Goal: Task Accomplishment & Management: Manage account settings

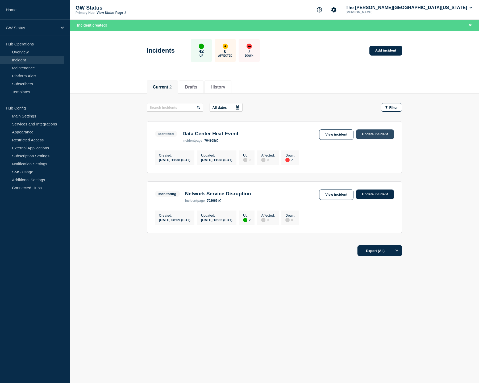
click at [369, 136] on link "Update incident" at bounding box center [375, 134] width 38 height 10
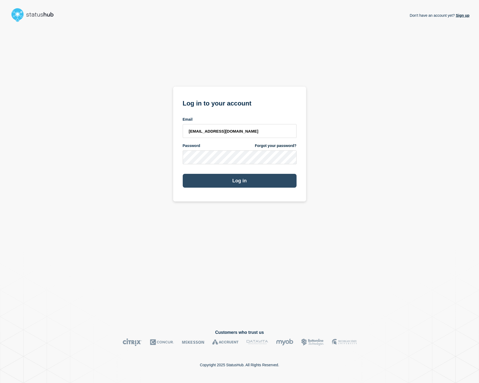
click at [219, 178] on button "Log in" at bounding box center [240, 181] width 114 height 14
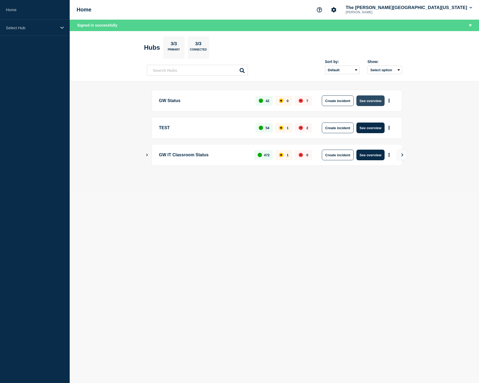
click at [368, 99] on button "See overview" at bounding box center [370, 100] width 28 height 11
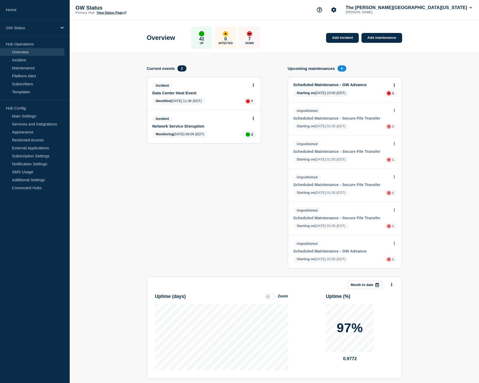
click at [218, 98] on div "Incident Data Center Heat Event Identified [DATE] 11:38 (EDT) 7" at bounding box center [204, 93] width 114 height 33
click at [196, 85] on div "Incident" at bounding box center [201, 85] width 99 height 6
click at [187, 92] on link "Data Center Heat Event" at bounding box center [200, 93] width 96 height 5
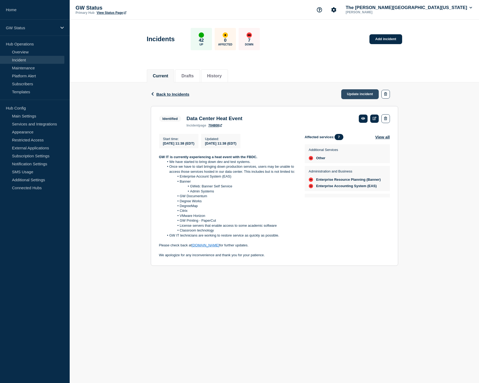
click at [358, 95] on link "Update incident" at bounding box center [360, 94] width 38 height 10
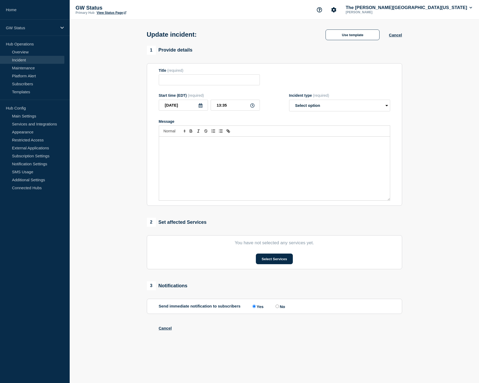
type input "Data Center Heat Event"
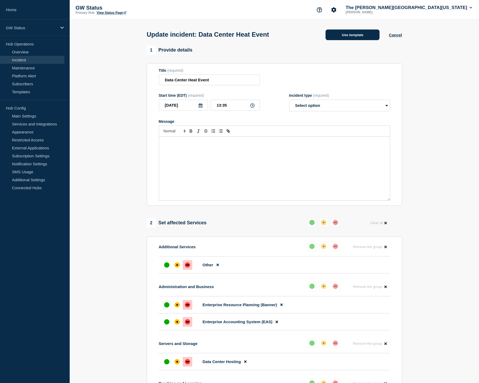
click at [344, 35] on button "Use template" at bounding box center [352, 34] width 54 height 11
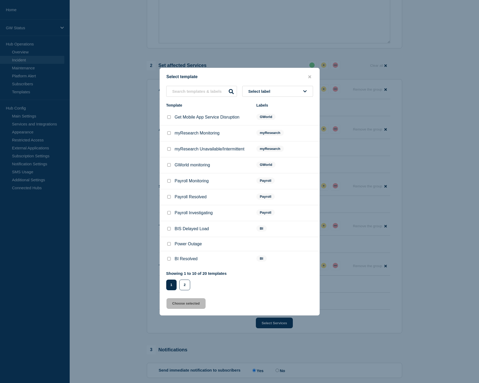
scroll to position [165, 0]
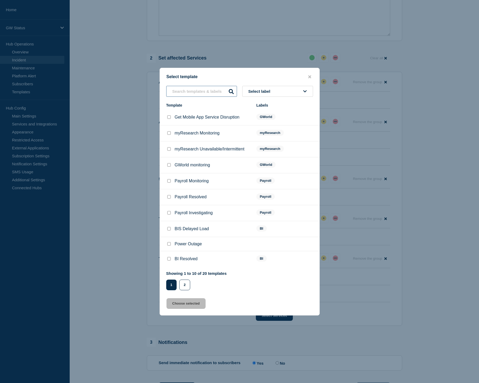
click at [195, 86] on input "text" at bounding box center [201, 91] width 71 height 11
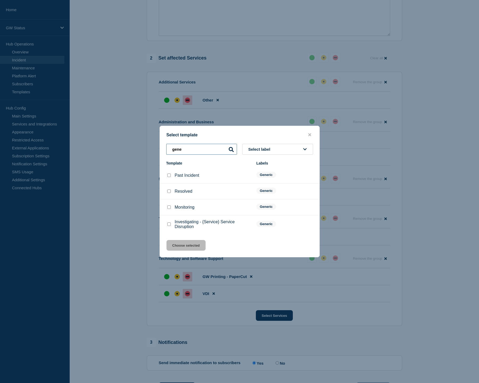
type input "gene"
click at [179, 223] on p "Investigating - {Service} Service Disruption" at bounding box center [213, 224] width 76 height 10
click at [169, 226] on input "Investigating - {Service} Service Disruption checkbox" at bounding box center [168, 223] width 3 height 3
checkbox input "true"
click at [178, 248] on button "Choose selected" at bounding box center [185, 245] width 39 height 11
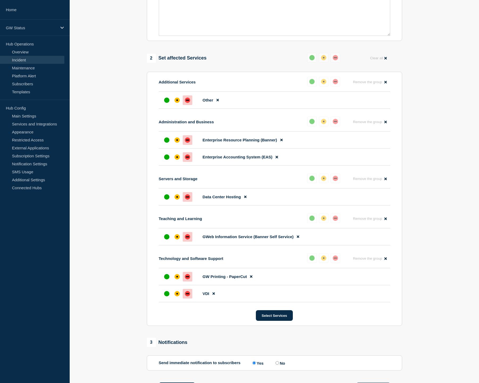
select select "investigating"
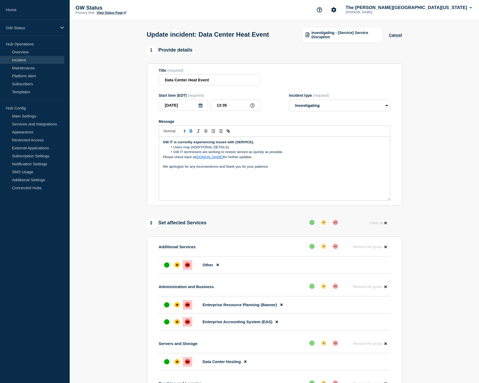
scroll to position [0, 0]
drag, startPoint x: 162, startPoint y: 146, endPoint x: 253, endPoint y: 148, distance: 91.2
click at [253, 148] on div "GW IT is currently experiencing issues with {SERVICE}. Users may {ADDITIONAL DE…" at bounding box center [274, 169] width 231 height 64
drag, startPoint x: 174, startPoint y: 152, endPoint x: 260, endPoint y: 151, distance: 86.6
click at [260, 150] on li "Users may {ADDITIONAL DETAILS}." at bounding box center [277, 147] width 218 height 5
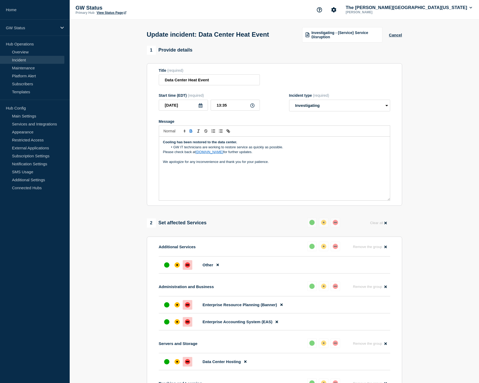
click at [222, 150] on li "GW IT technicians are working to restore service as quickly as possible." at bounding box center [277, 147] width 218 height 5
drag, startPoint x: 221, startPoint y: 152, endPoint x: 282, endPoint y: 152, distance: 60.6
click at [282, 150] on li "GW IT technicians are working to restore service as quickly as possible." at bounding box center [277, 147] width 218 height 5
drag, startPoint x: 268, startPoint y: 160, endPoint x: 163, endPoint y: 157, distance: 105.3
click at [163, 154] on p "Please check back at [DOMAIN_NAME] for further updates." at bounding box center [274, 152] width 223 height 5
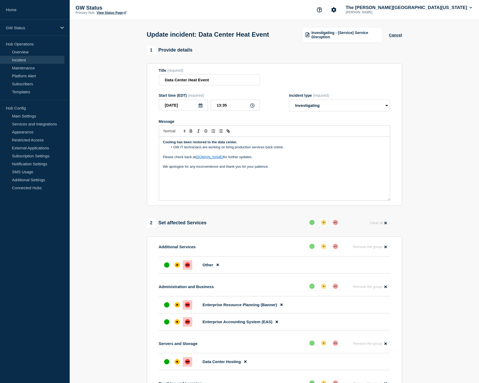
click at [209, 183] on div "Cooling has been restored to the data center. GW IT technicians are working on …" at bounding box center [274, 169] width 231 height 64
select select "identified"
click at [228, 195] on div "Cooling has been restored to the data center. GW IT technicians are working on …" at bounding box center [274, 169] width 231 height 64
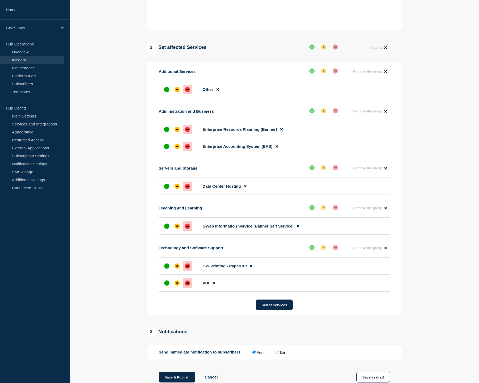
scroll to position [179, 0]
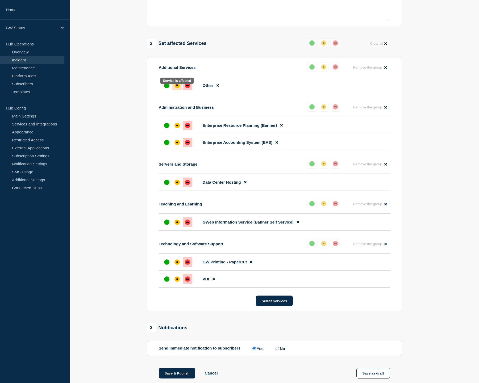
click at [177, 86] on div "affected" at bounding box center [177, 86] width 2 height 2
click at [175, 128] on div "affected" at bounding box center [176, 125] width 5 height 5
click at [175, 145] on div "affected" at bounding box center [176, 142] width 5 height 5
drag, startPoint x: 180, startPoint y: 185, endPoint x: 178, endPoint y: 194, distance: 9.2
click at [180, 185] on div at bounding box center [177, 183] width 10 height 10
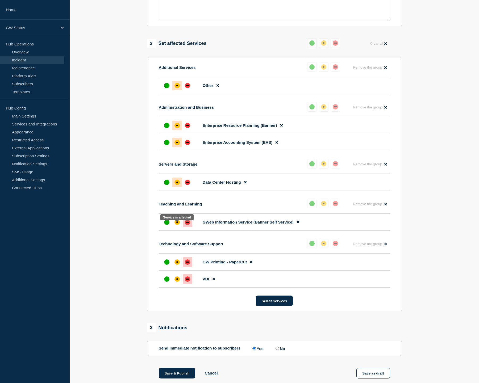
drag, startPoint x: 174, startPoint y: 225, endPoint x: 175, endPoint y: 236, distance: 11.4
click at [174, 225] on div at bounding box center [177, 222] width 10 height 10
click at [180, 267] on div at bounding box center [177, 262] width 10 height 10
click at [175, 288] on li "VDI" at bounding box center [274, 279] width 231 height 17
click at [175, 282] on div "affected" at bounding box center [176, 278] width 5 height 5
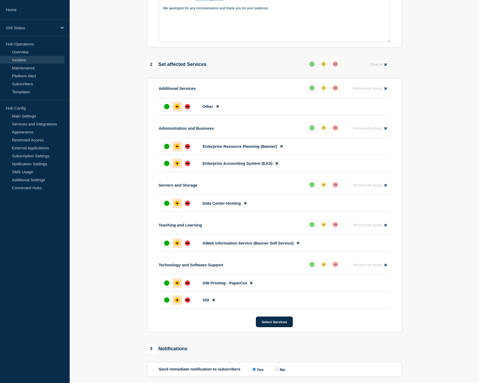
scroll to position [185, 0]
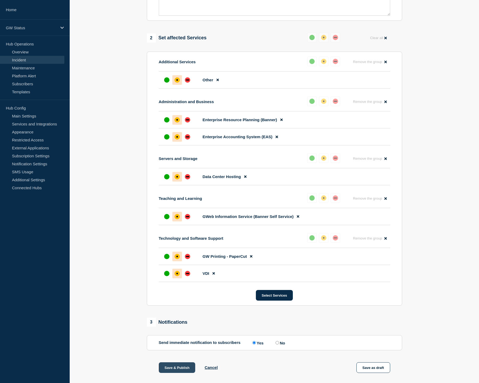
click at [189, 373] on button "Save & Publish" at bounding box center [177, 367] width 37 height 11
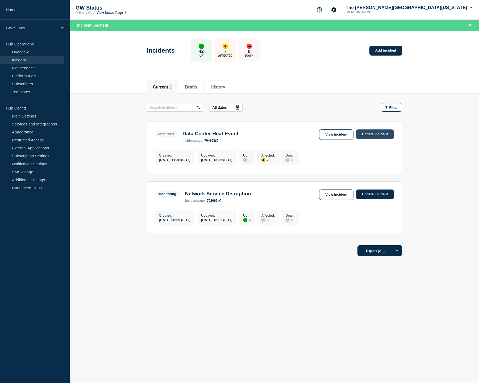
click at [374, 133] on link "Update incident" at bounding box center [375, 134] width 38 height 10
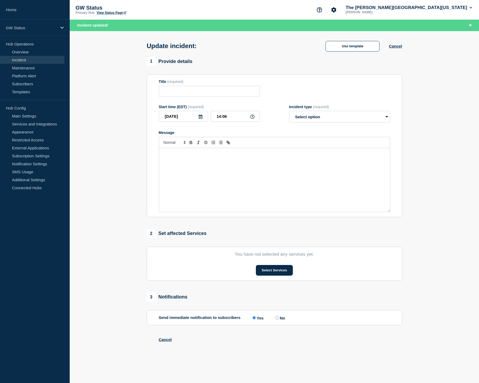
type input "Data Center Heat Event"
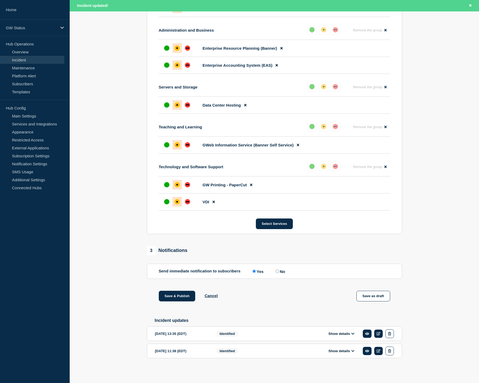
scroll to position [275, 0]
click at [352, 333] on icon at bounding box center [352, 334] width 3 height 2
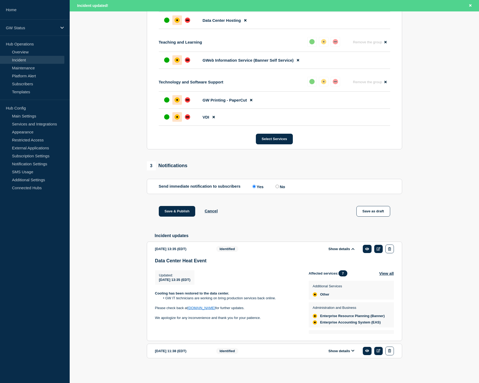
scroll to position [362, 0]
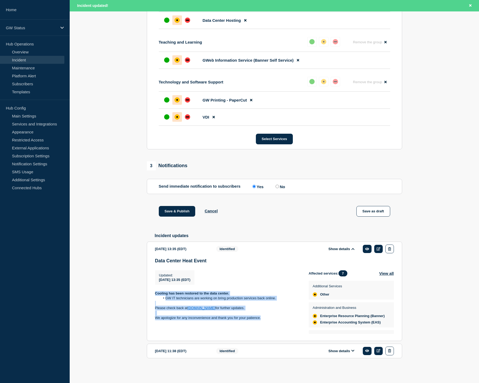
drag, startPoint x: 242, startPoint y: 316, endPoint x: 142, endPoint y: 294, distance: 102.1
click at [142, 294] on section "1 Provide details Title (required) Data Center Heat Event Start time (EDT) (req…" at bounding box center [274, 39] width 409 height 671
copy div "Cooling has been restored to the data center. GW IT technicians are working on …"
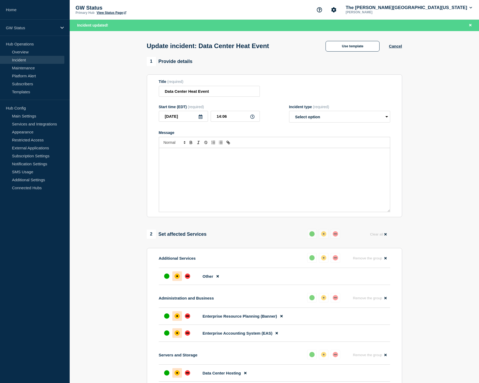
scroll to position [0, 0]
click at [200, 186] on div "Message" at bounding box center [274, 180] width 231 height 64
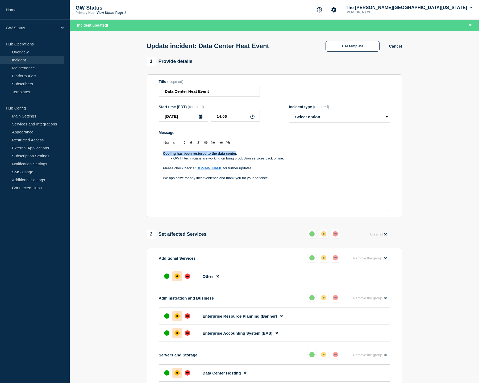
drag, startPoint x: 236, startPoint y: 158, endPoint x: 162, endPoint y: 159, distance: 73.6
click at [162, 159] on div "Cooling has been restored to the data center. GW IT technicians are working on …" at bounding box center [274, 180] width 231 height 64
click at [233, 161] on li "GW IT technicians are working on bring production services back online." at bounding box center [277, 158] width 218 height 5
click at [246, 161] on li "GW IT technicians are working on bringing production services back online." at bounding box center [277, 158] width 218 height 5
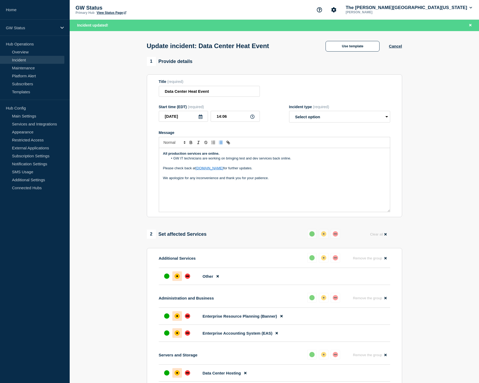
click at [273, 175] on p "Message" at bounding box center [274, 173] width 223 height 5
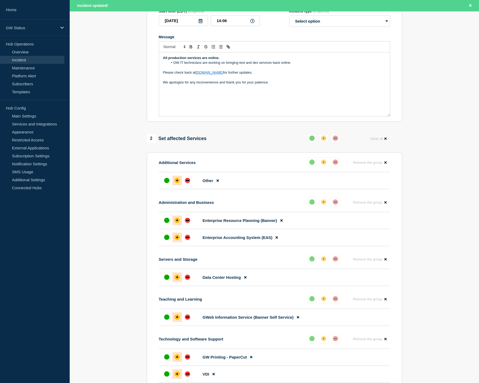
scroll to position [101, 0]
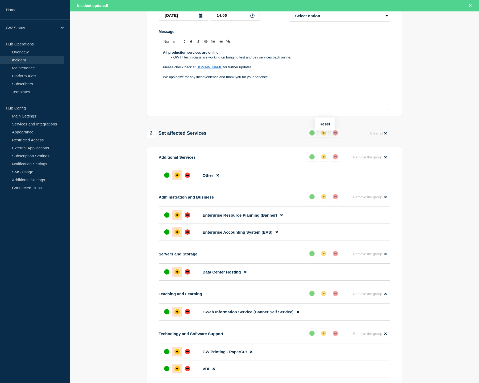
click at [313, 136] on div "up" at bounding box center [311, 132] width 5 height 5
click at [169, 180] on div at bounding box center [167, 175] width 10 height 10
click at [164, 218] on div "up" at bounding box center [166, 214] width 5 height 5
click at [169, 235] on div "up" at bounding box center [166, 231] width 5 height 5
click at [165, 274] on div "up" at bounding box center [166, 271] width 5 height 5
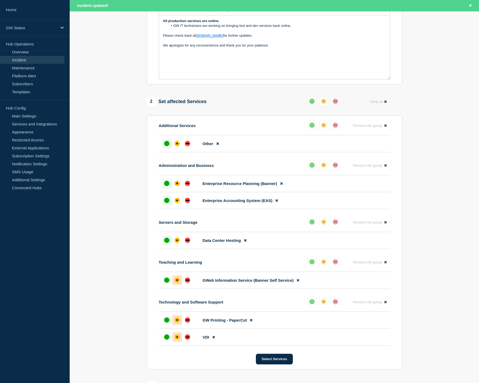
scroll to position [164, 0]
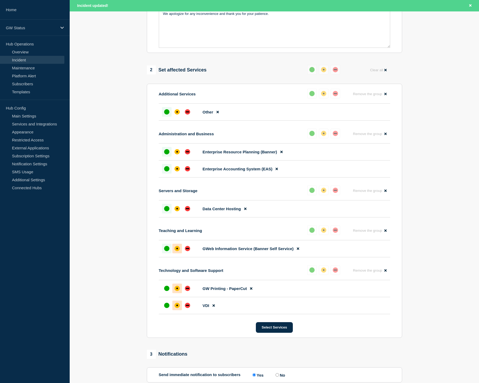
click at [168, 253] on div at bounding box center [167, 249] width 10 height 10
click at [165, 290] on div at bounding box center [167, 289] width 10 height 10
click at [166, 308] on div "up" at bounding box center [166, 305] width 5 height 5
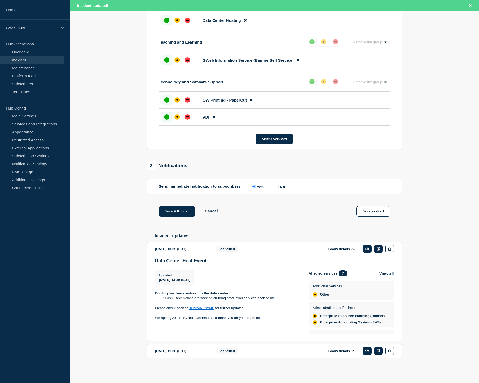
scroll to position [362, 0]
click at [177, 206] on button "Save & Publish" at bounding box center [177, 211] width 37 height 11
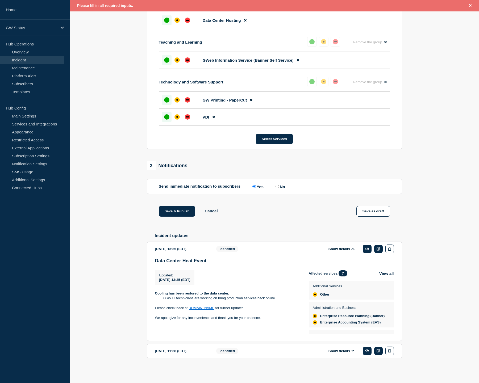
click at [109, 206] on section "1 Provide details Title (required) Data Center Heat Event Start time (EDT) (req…" at bounding box center [274, 39] width 409 height 671
click at [121, 205] on section "1 Provide details Title (required) Data Center Heat Event Start time (EDT) (req…" at bounding box center [274, 39] width 409 height 671
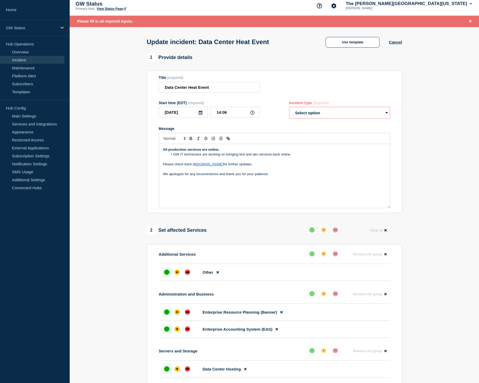
scroll to position [1, 0]
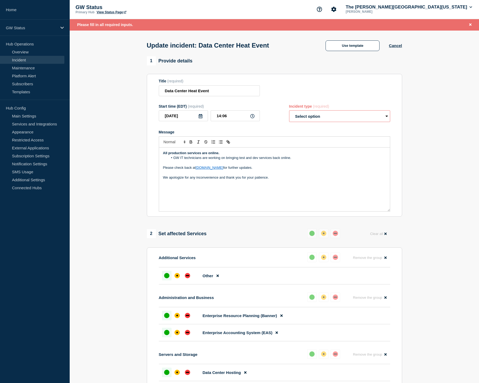
select select "identified"
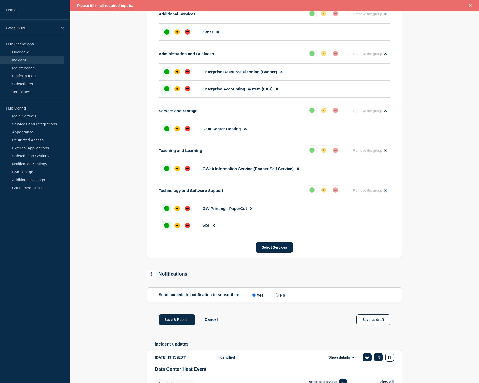
scroll to position [346, 0]
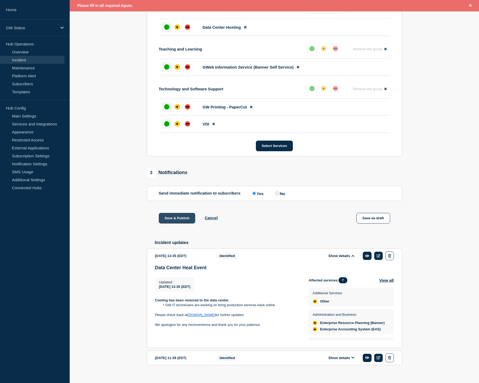
click at [171, 223] on button "Save & Publish" at bounding box center [177, 218] width 37 height 11
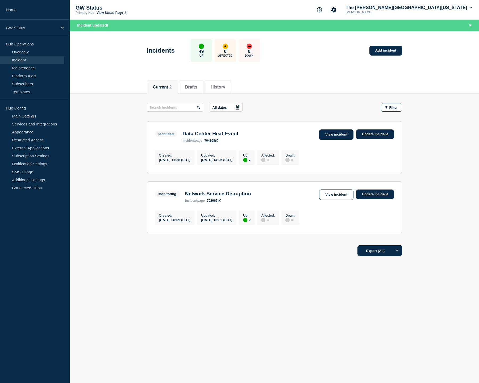
click at [344, 134] on link "View incident" at bounding box center [336, 134] width 34 height 10
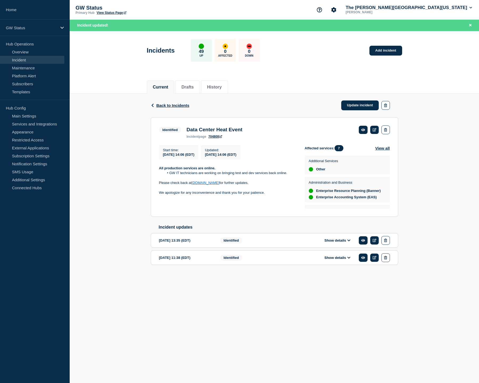
click at [334, 260] on button "Show details" at bounding box center [337, 257] width 29 height 5
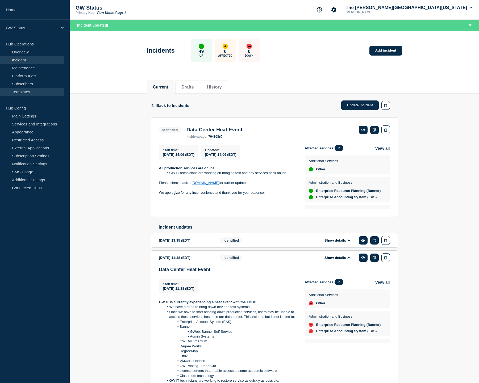
click at [32, 91] on link "Templates" at bounding box center [32, 92] width 64 height 8
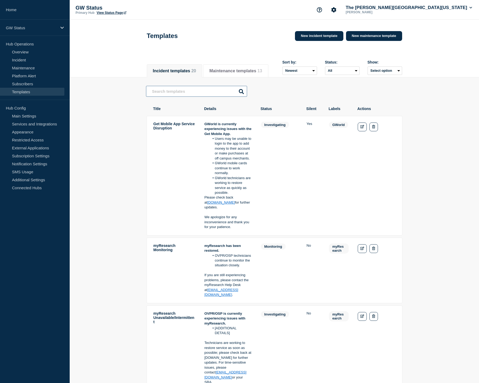
click at [205, 90] on input "text" at bounding box center [196, 91] width 101 height 11
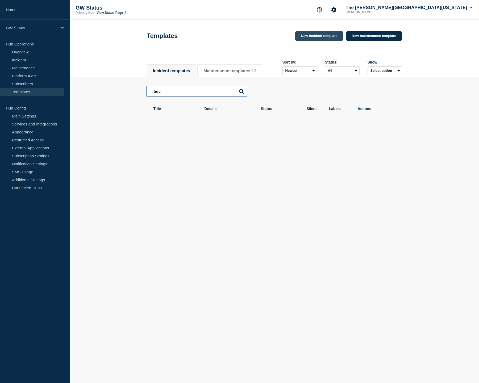
scroll to position [0, 0]
type input "fbdc"
click at [325, 38] on link "New incident template" at bounding box center [319, 36] width 48 height 10
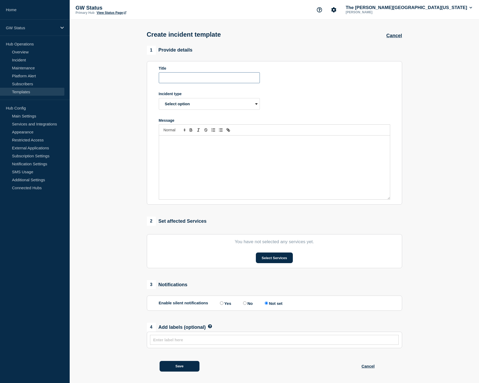
click at [199, 82] on input "Title" at bounding box center [209, 77] width 101 height 11
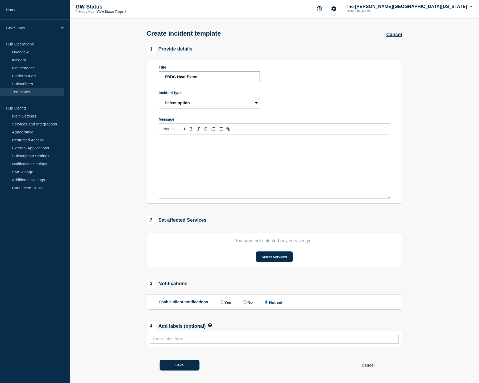
type input "FBDC Heat Event"
select select "identified"
click at [221, 164] on div "Message" at bounding box center [274, 166] width 231 height 64
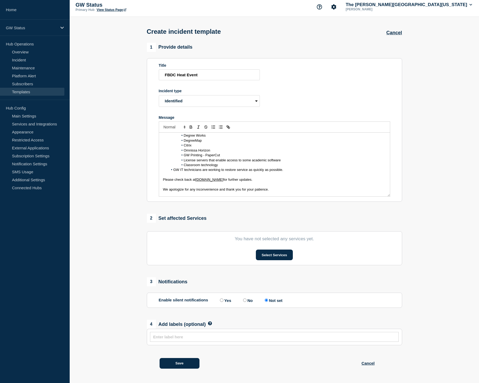
scroll to position [9, 0]
click at [277, 254] on button "Select Services" at bounding box center [274, 255] width 37 height 11
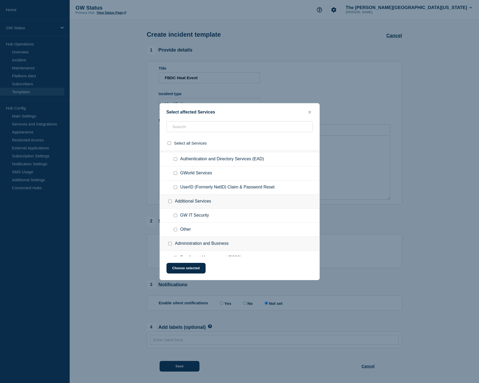
scroll to position [13, 0]
click at [175, 174] on input "GWorld Services checkbox" at bounding box center [175, 172] width 3 height 3
checkbox input "true"
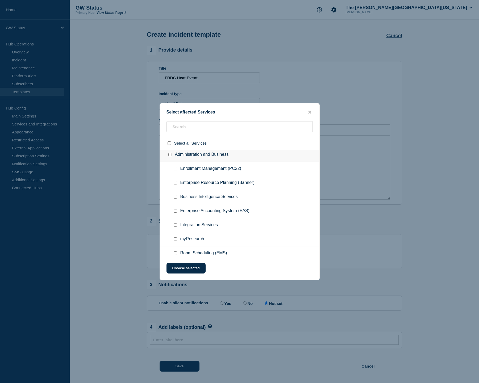
scroll to position [103, 0]
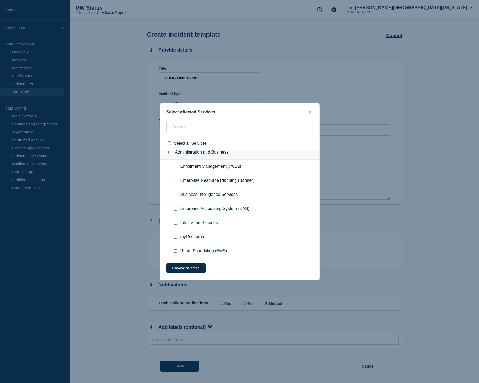
click at [174, 182] on input "Enterprise Resource Planning (Banner) checkbox" at bounding box center [175, 180] width 3 height 3
checkbox input "true"
click at [175, 210] on input "Enterprise Accounting System (EAS) checkbox" at bounding box center [175, 208] width 3 height 3
checkbox input "true"
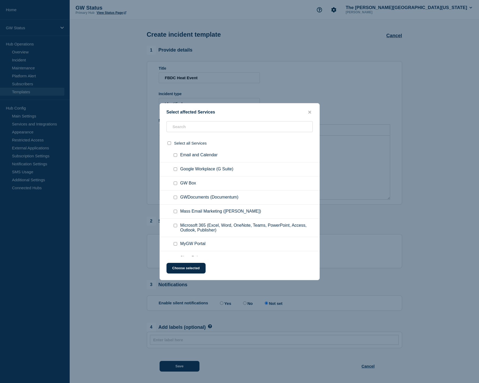
scroll to position [331, 0]
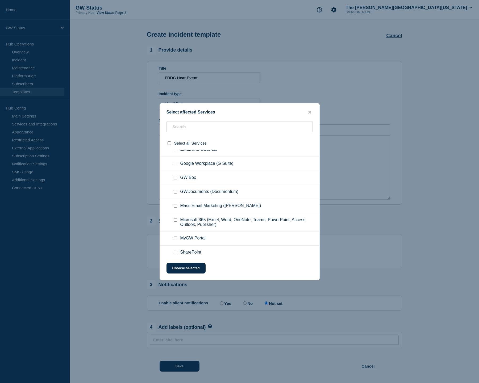
click at [175, 193] on input "GWDocuments (Documentum) checkbox" at bounding box center [175, 191] width 3 height 3
checkbox input "true"
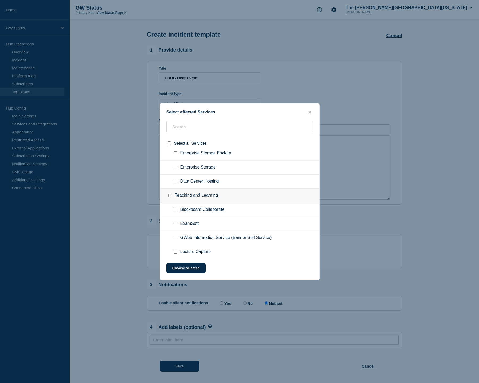
scroll to position [630, 0]
click at [175, 181] on input "Data Center Hosting checkbox" at bounding box center [175, 179] width 3 height 3
checkbox input "true"
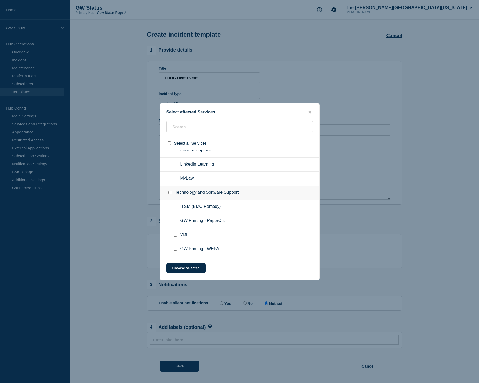
scroll to position [761, 0]
click at [175, 236] on input "VDI checkbox" at bounding box center [175, 234] width 3 height 3
checkbox input "true"
click at [174, 221] on input "GW Printing - PaperCut checkbox" at bounding box center [175, 220] width 3 height 3
checkbox input "true"
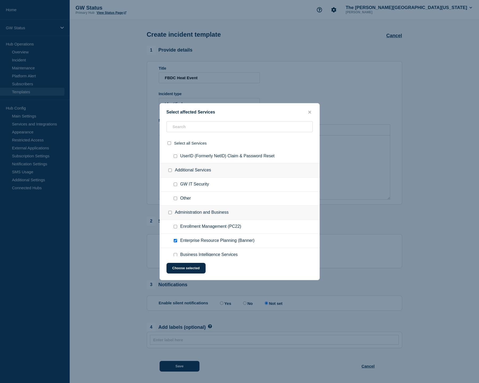
scroll to position [36, 0]
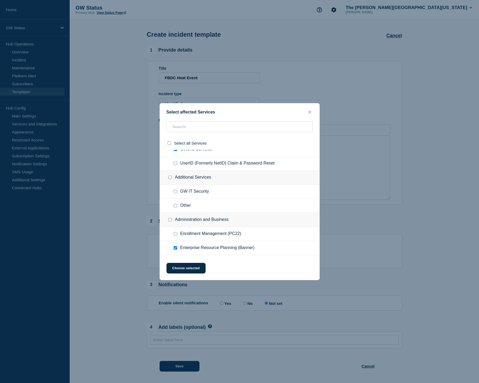
click at [175, 207] on input "Other checkbox" at bounding box center [175, 205] width 3 height 3
checkbox input "true"
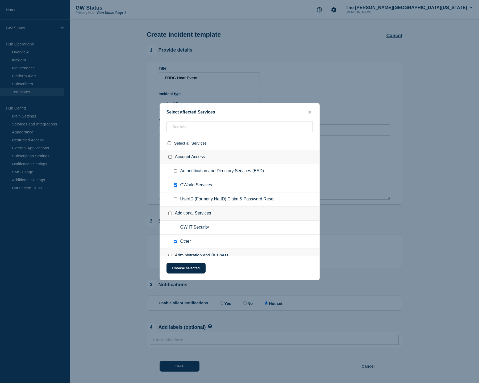
scroll to position [0, 0]
click at [189, 271] on button "Choose selected" at bounding box center [185, 268] width 39 height 11
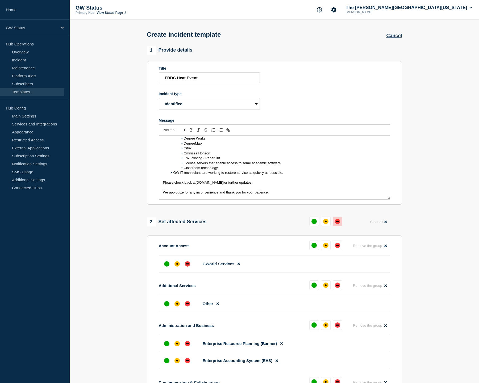
click at [336, 222] on button at bounding box center [337, 222] width 10 height 10
click at [179, 267] on div "affected" at bounding box center [176, 263] width 5 height 5
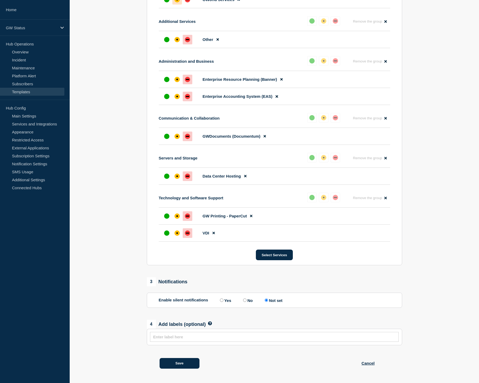
scroll to position [270, 0]
click at [189, 337] on input "text" at bounding box center [274, 337] width 242 height 5
click at [179, 366] on button "Save" at bounding box center [179, 363] width 40 height 11
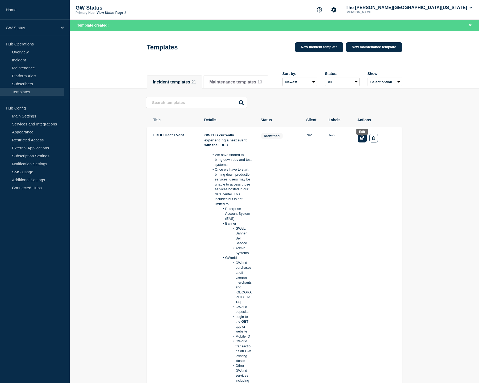
click at [364, 142] on link "Edit" at bounding box center [361, 138] width 9 height 9
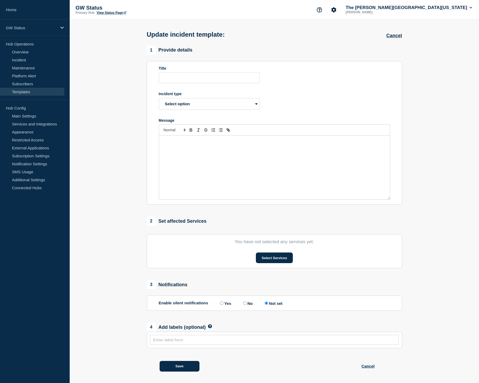
type input "FBDC Heat Event"
select select "identified"
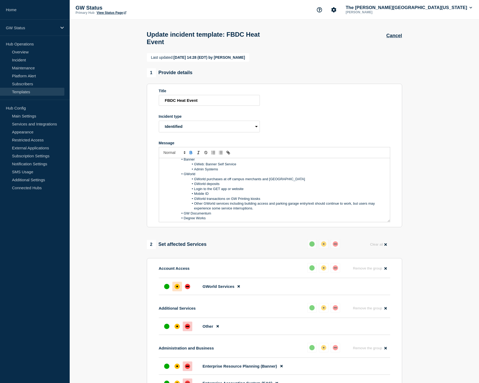
scroll to position [34, 0]
click at [397, 35] on button "Cancel" at bounding box center [394, 36] width 16 height 6
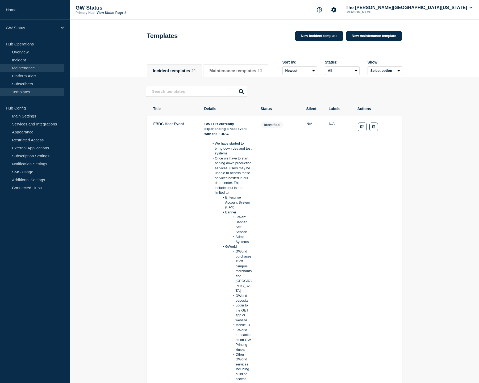
click at [33, 70] on link "Maintenance" at bounding box center [32, 68] width 64 height 8
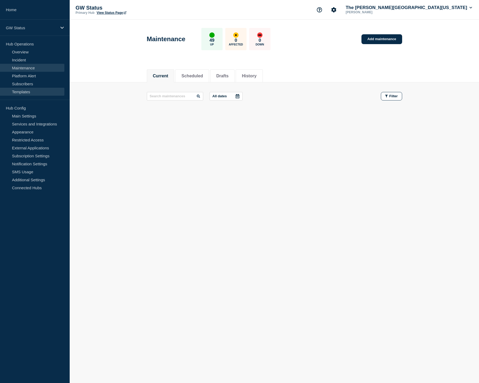
click at [28, 89] on link "Templates" at bounding box center [32, 92] width 64 height 8
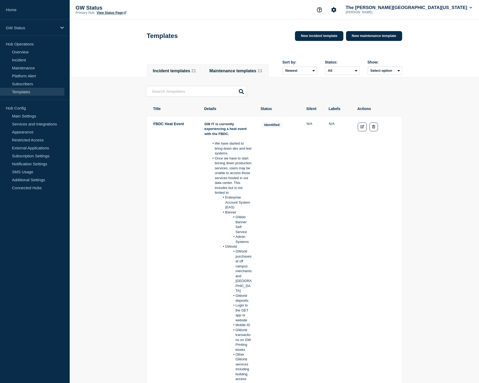
click at [242, 76] on li "Maintenance templates 13" at bounding box center [235, 70] width 65 height 13
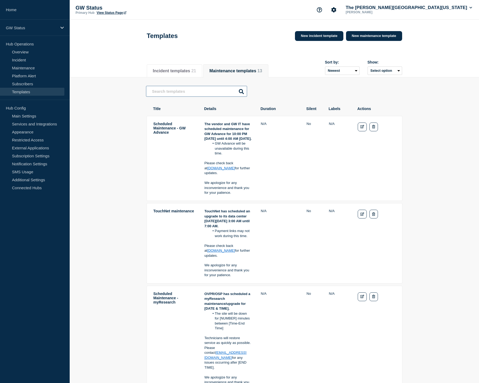
click at [215, 93] on input "text" at bounding box center [196, 91] width 101 height 11
type input "gworld"
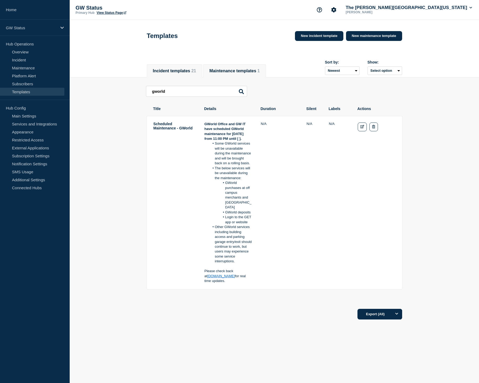
click at [164, 68] on li "Incident templates 21" at bounding box center [175, 70] width 56 height 13
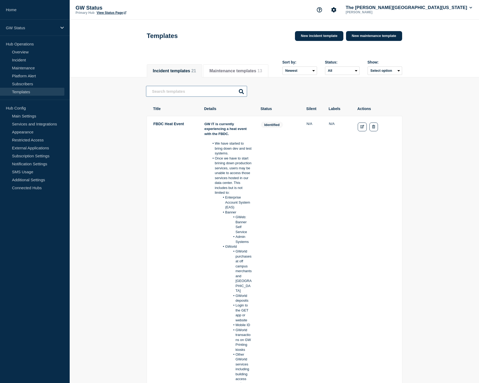
click at [163, 92] on input "text" at bounding box center [196, 91] width 101 height 11
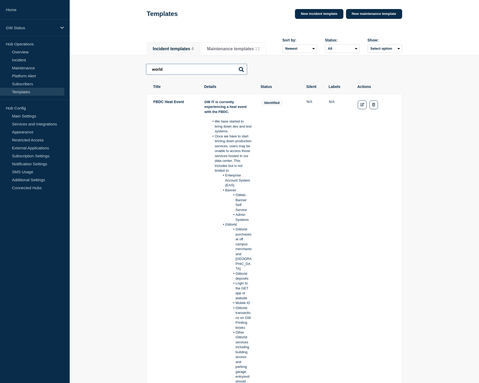
scroll to position [31, 0]
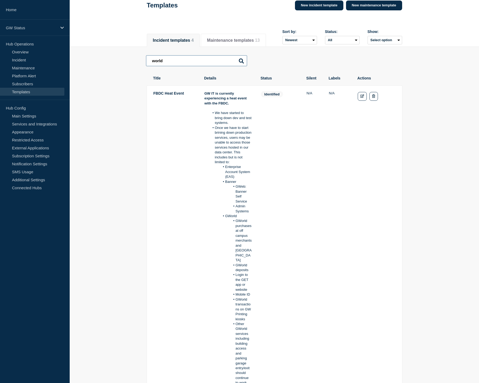
click at [152, 60] on input "world" at bounding box center [196, 60] width 101 height 11
type input "gworld"
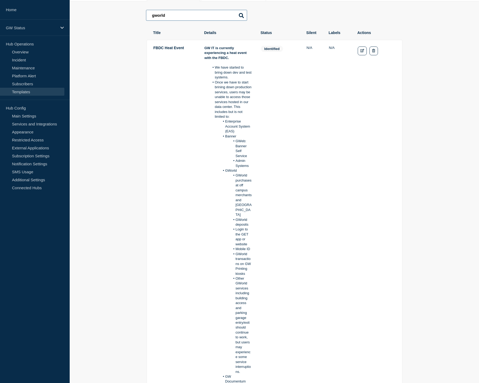
scroll to position [55, 0]
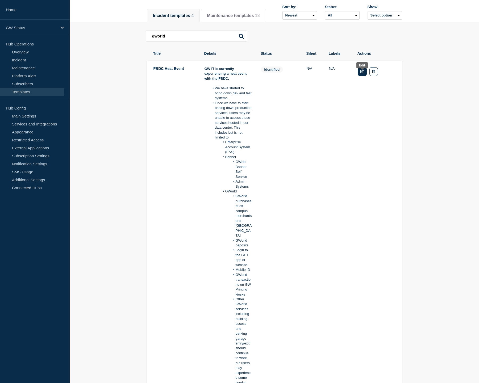
click at [363, 76] on link "Edit" at bounding box center [361, 71] width 9 height 9
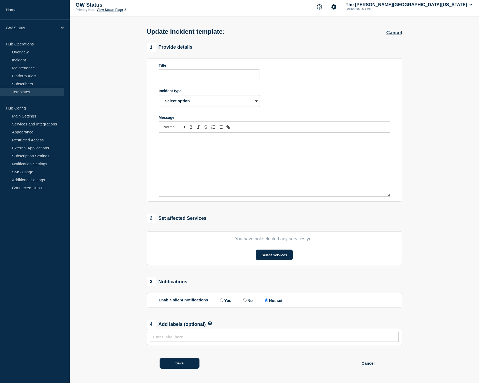
type input "FBDC Heat Event"
select select "identified"
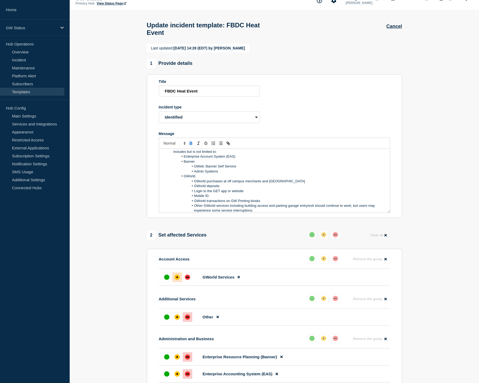
scroll to position [36, 0]
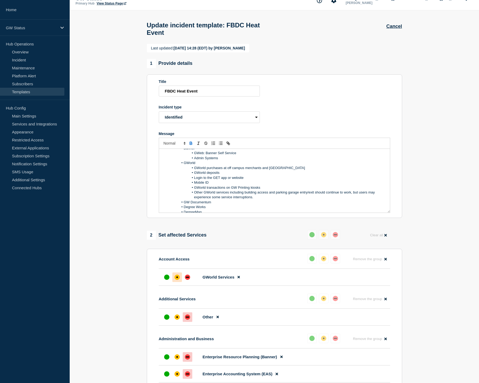
click at [217, 185] on li "Mobile ID" at bounding box center [277, 182] width 218 height 5
click at [194, 185] on li "Mobile ID" at bounding box center [277, 182] width 218 height 5
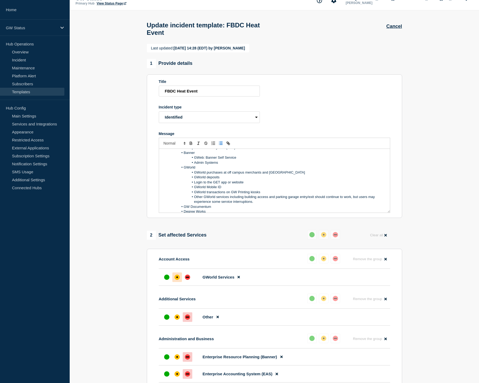
click at [220, 189] on li "GWorld Mobile ID" at bounding box center [277, 187] width 218 height 5
click at [223, 203] on li "Other GWorld services including building access and parking garage entry/exit s…" at bounding box center [277, 198] width 218 height 10
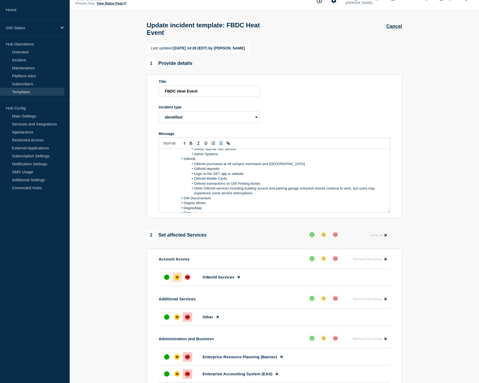
scroll to position [41, 0]
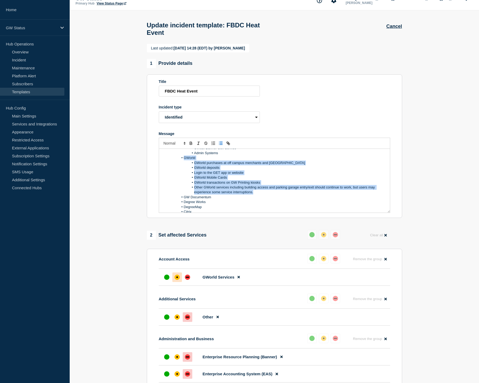
drag, startPoint x: 264, startPoint y: 197, endPoint x: 175, endPoint y: 164, distance: 94.2
click at [175, 164] on ol "We have started to bring down dev and test systems. Once we have to start brini…" at bounding box center [274, 180] width 223 height 118
copy ol "GWorld GWorld purchases at off campus merchants and Grubhub GWorld deposits Log…"
click at [396, 26] on button "Cancel" at bounding box center [394, 27] width 16 height 6
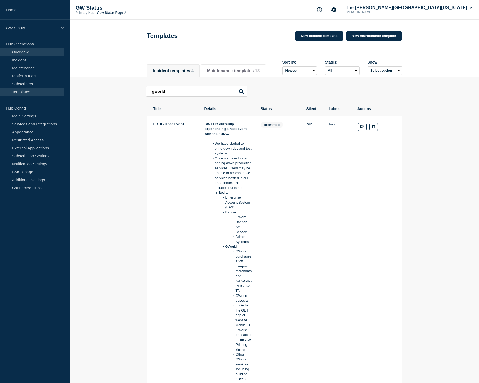
click at [40, 53] on link "Overview" at bounding box center [32, 52] width 64 height 8
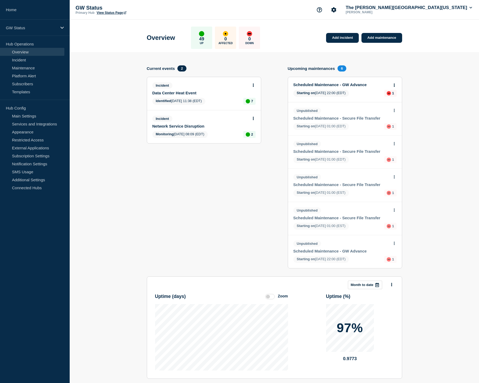
click at [179, 92] on link "Data Center Heat Event" at bounding box center [200, 93] width 96 height 5
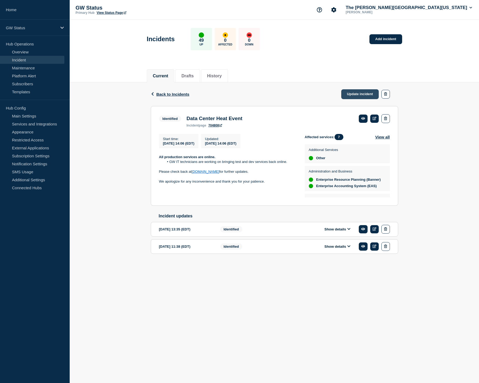
click at [360, 94] on link "Update incident" at bounding box center [360, 94] width 38 height 10
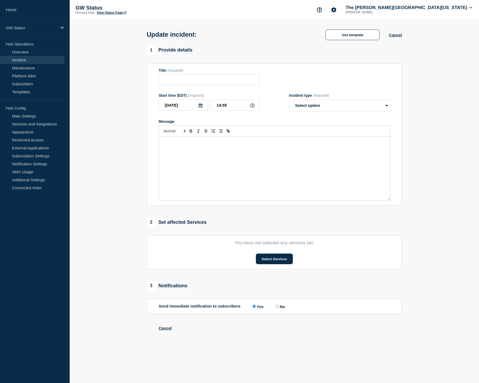
type input "Data Center Heat Event"
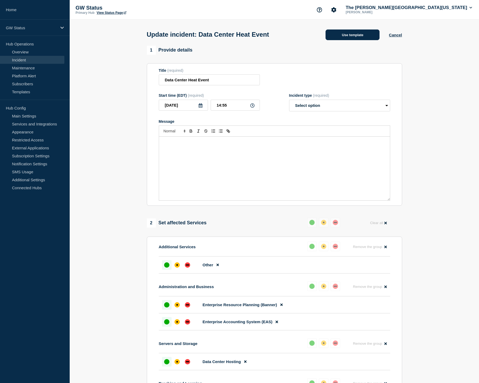
click at [351, 36] on button "Use template" at bounding box center [352, 34] width 54 height 11
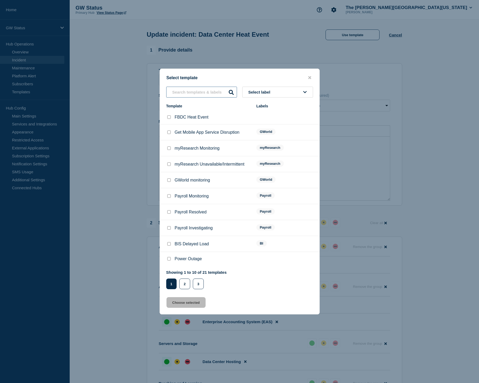
click at [204, 87] on input "text" at bounding box center [201, 92] width 71 height 11
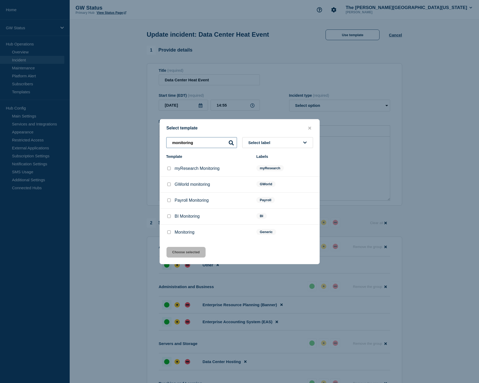
type input "monitoring"
click at [168, 234] on input "Monitoring checkbox" at bounding box center [168, 231] width 3 height 3
checkbox input "true"
click at [175, 252] on button "Choose selected" at bounding box center [185, 252] width 39 height 11
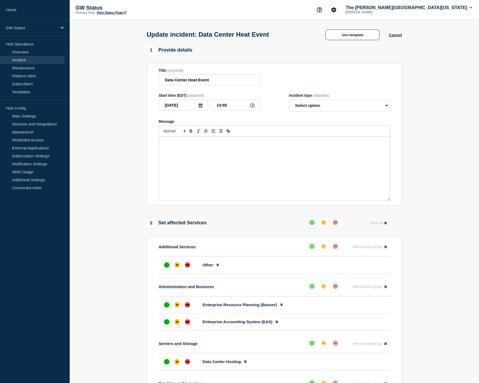
select select "monitoring"
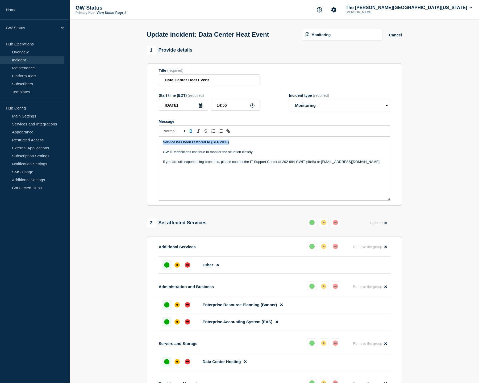
drag, startPoint x: 162, startPoint y: 147, endPoint x: 229, endPoint y: 148, distance: 66.2
click at [228, 147] on div "Service has been restored to {SERVICE}. GW IT technicians continue to monitor t…" at bounding box center [274, 169] width 231 height 64
click at [227, 174] on div "All services are online. GW IT technicians continue to monitor the situation cl…" at bounding box center [274, 169] width 231 height 64
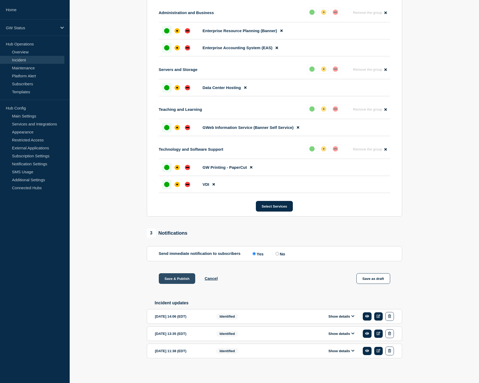
scroll to position [282, 0]
click at [174, 274] on button "Save & Publish" at bounding box center [177, 278] width 37 height 11
